Goal: Find specific page/section: Locate a particular part of the current website

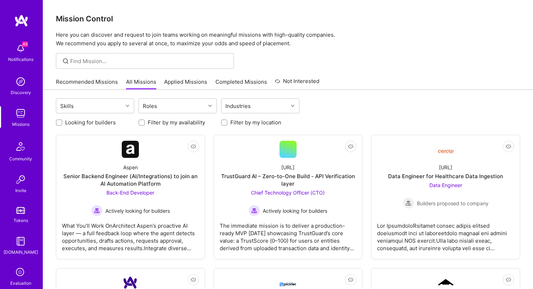
scroll to position [26, 0]
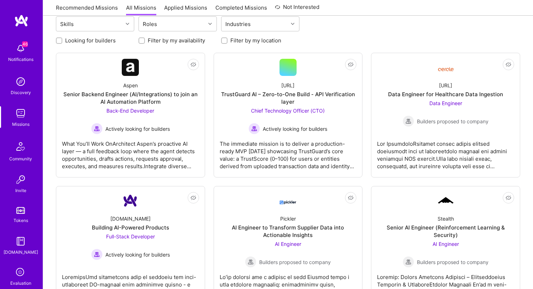
scroll to position [84, 0]
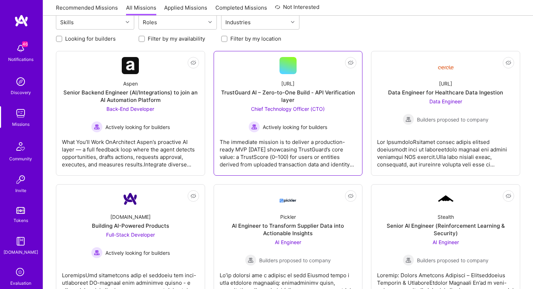
click at [294, 85] on div "[URL]" at bounding box center [287, 83] width 13 height 7
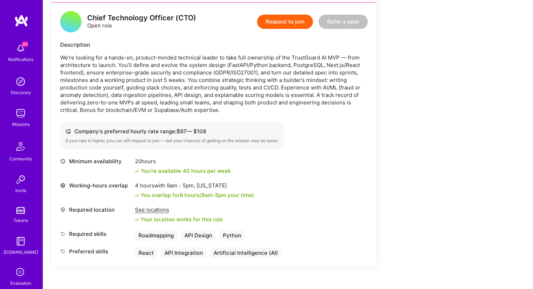
scroll to position [183, 0]
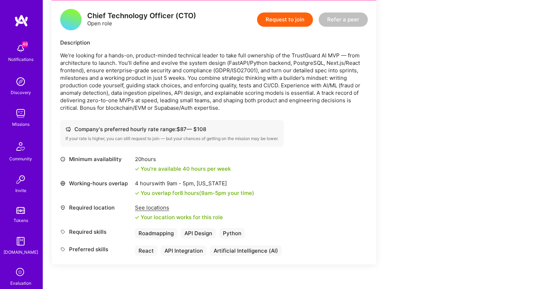
click at [307, 79] on p "We’re looking for a hands-on, product-minded technical leader to take full owne…" at bounding box center [213, 82] width 307 height 60
